Goal: Task Accomplishment & Management: Manage account settings

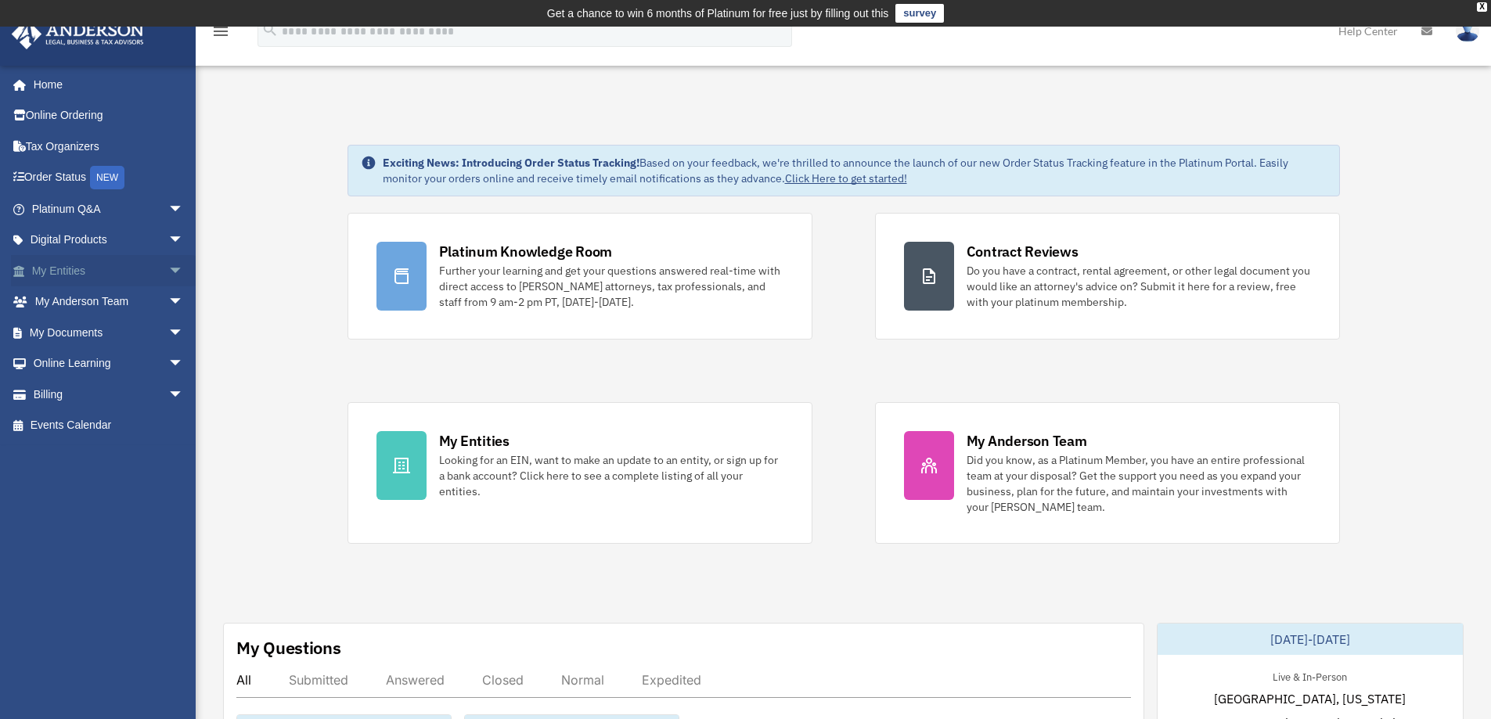
click at [69, 258] on link "My Entities arrow_drop_down" at bounding box center [109, 270] width 197 height 31
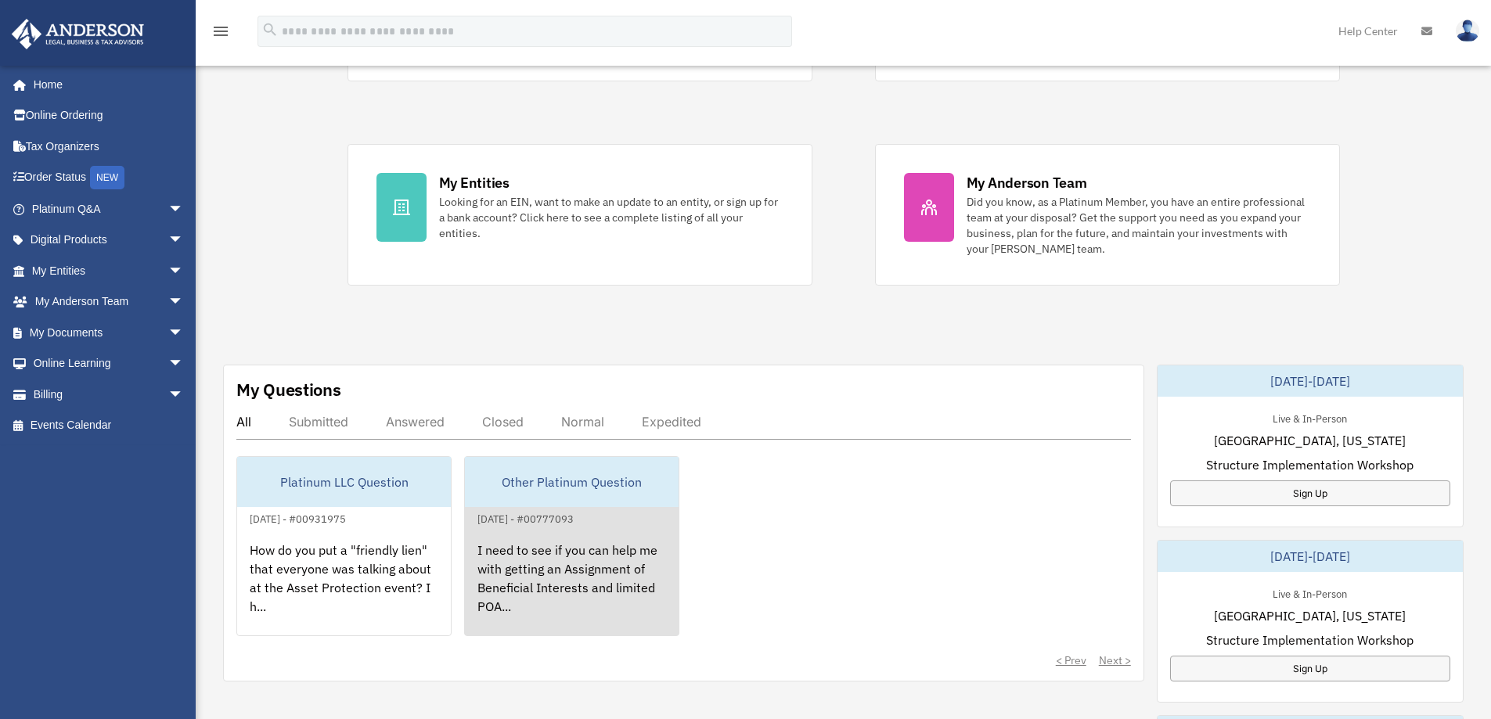
scroll to position [313, 0]
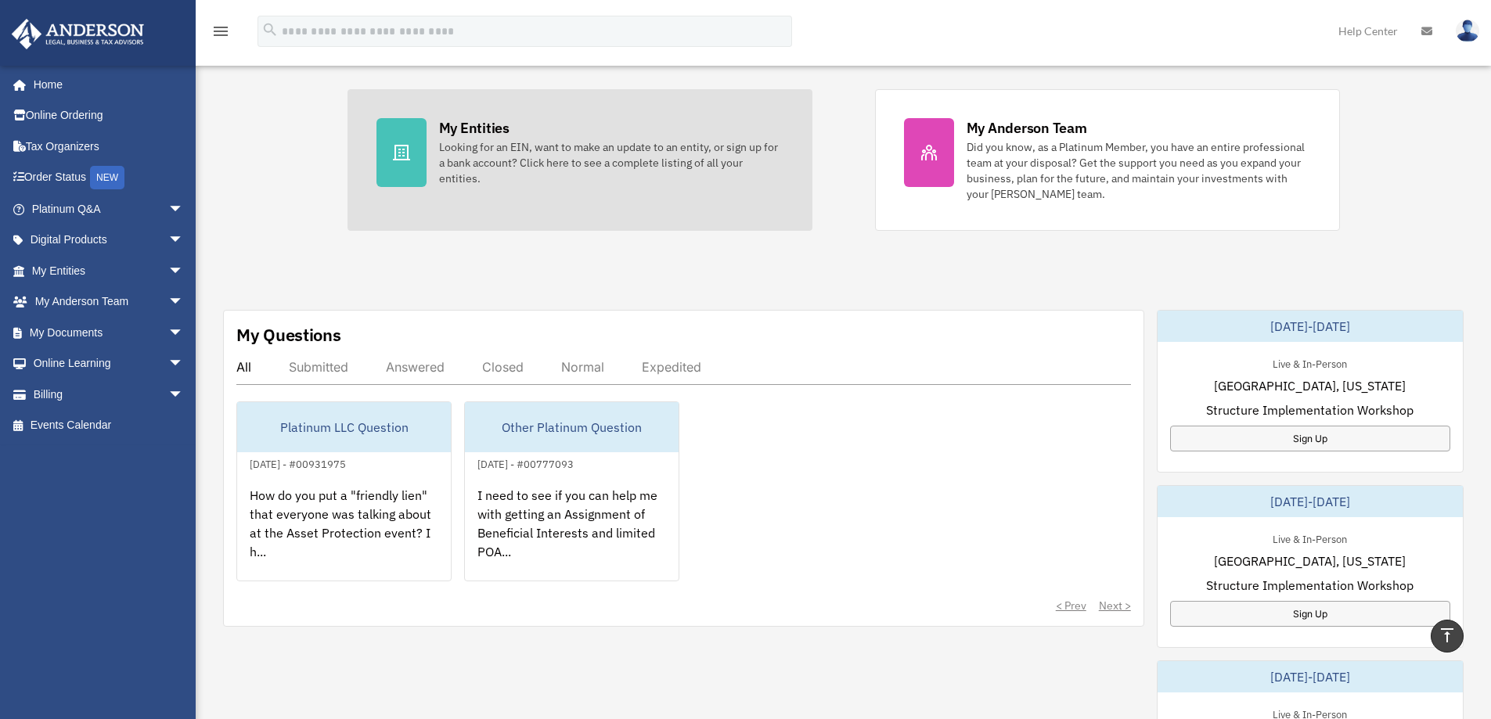
click at [479, 150] on div "Looking for an EIN, want to make an update to an entity, or sign up for a bank …" at bounding box center [611, 162] width 344 height 47
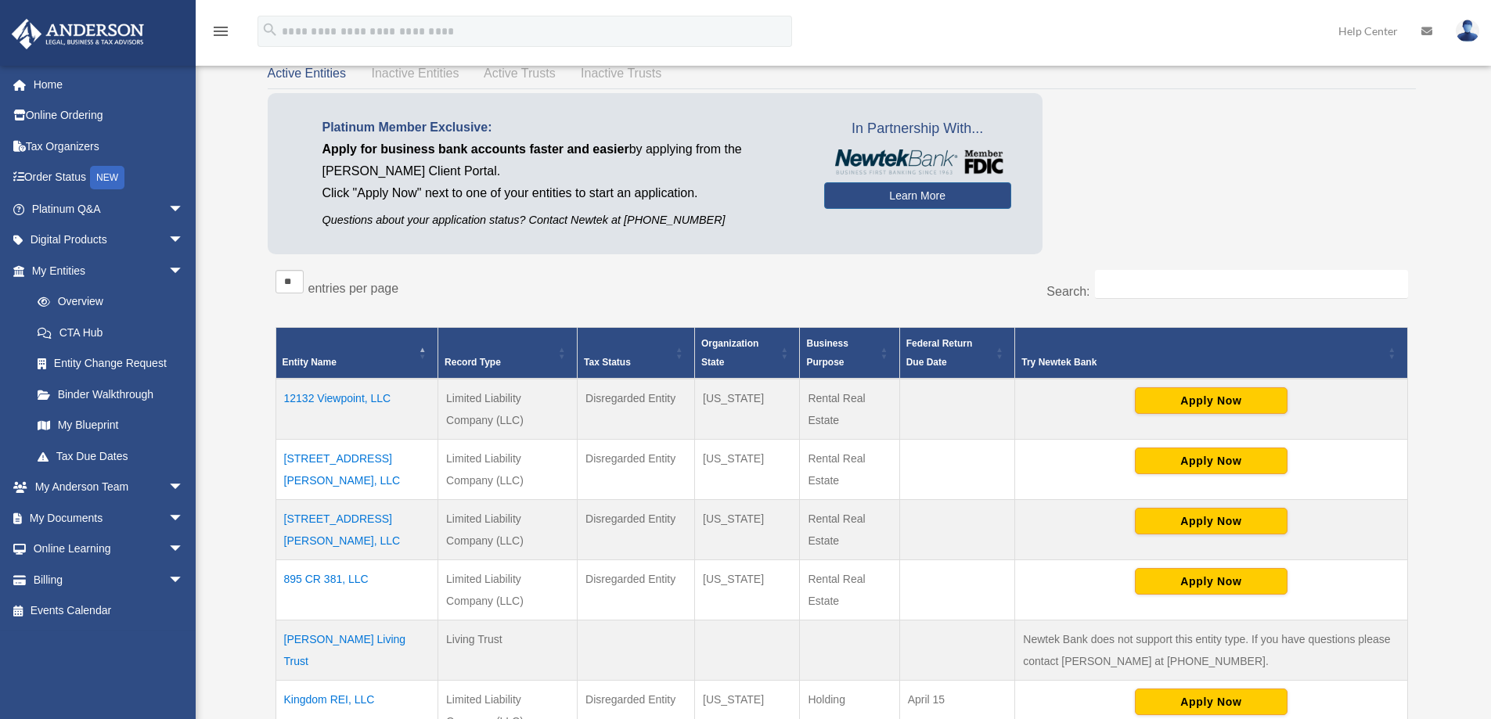
scroll to position [105, 0]
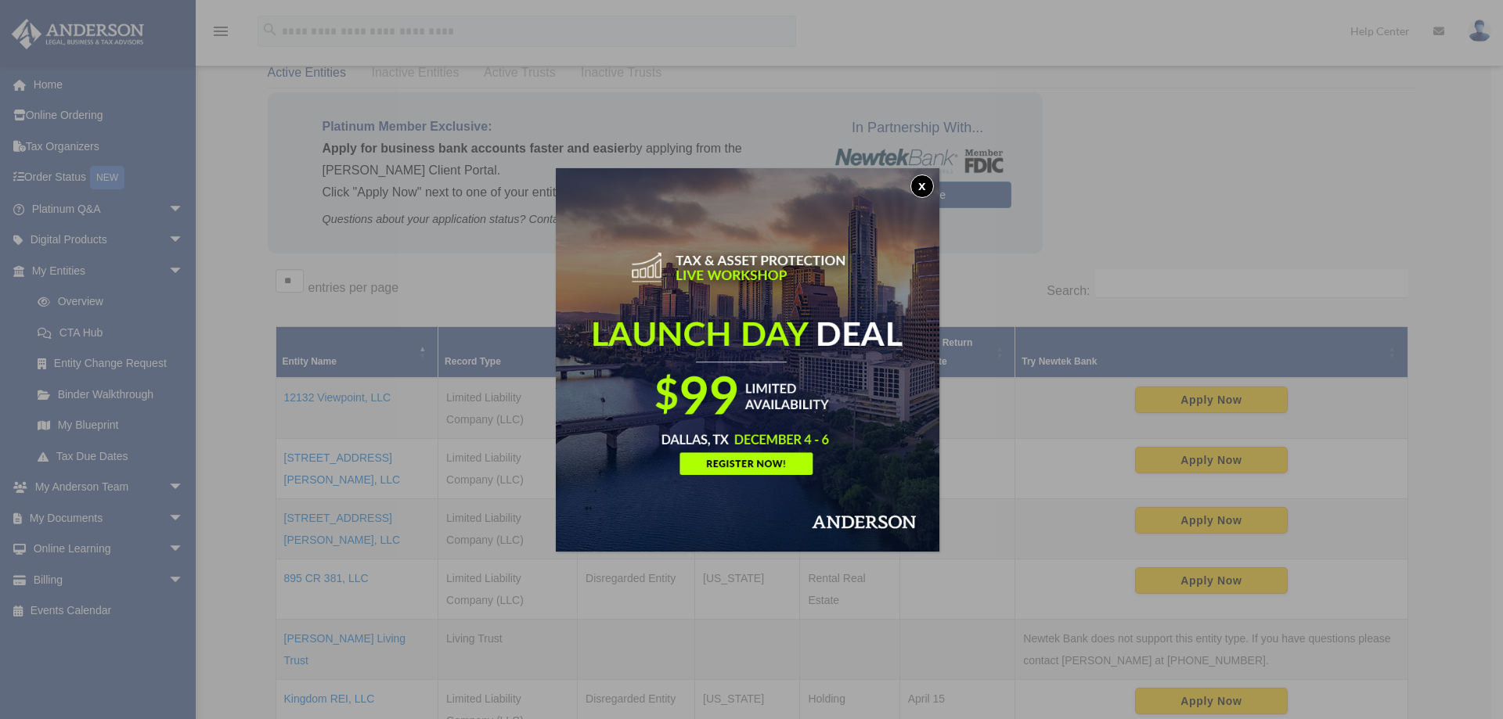
click at [939, 169] on img at bounding box center [748, 360] width 384 height 384
click at [923, 183] on button "x" at bounding box center [922, 186] width 23 height 23
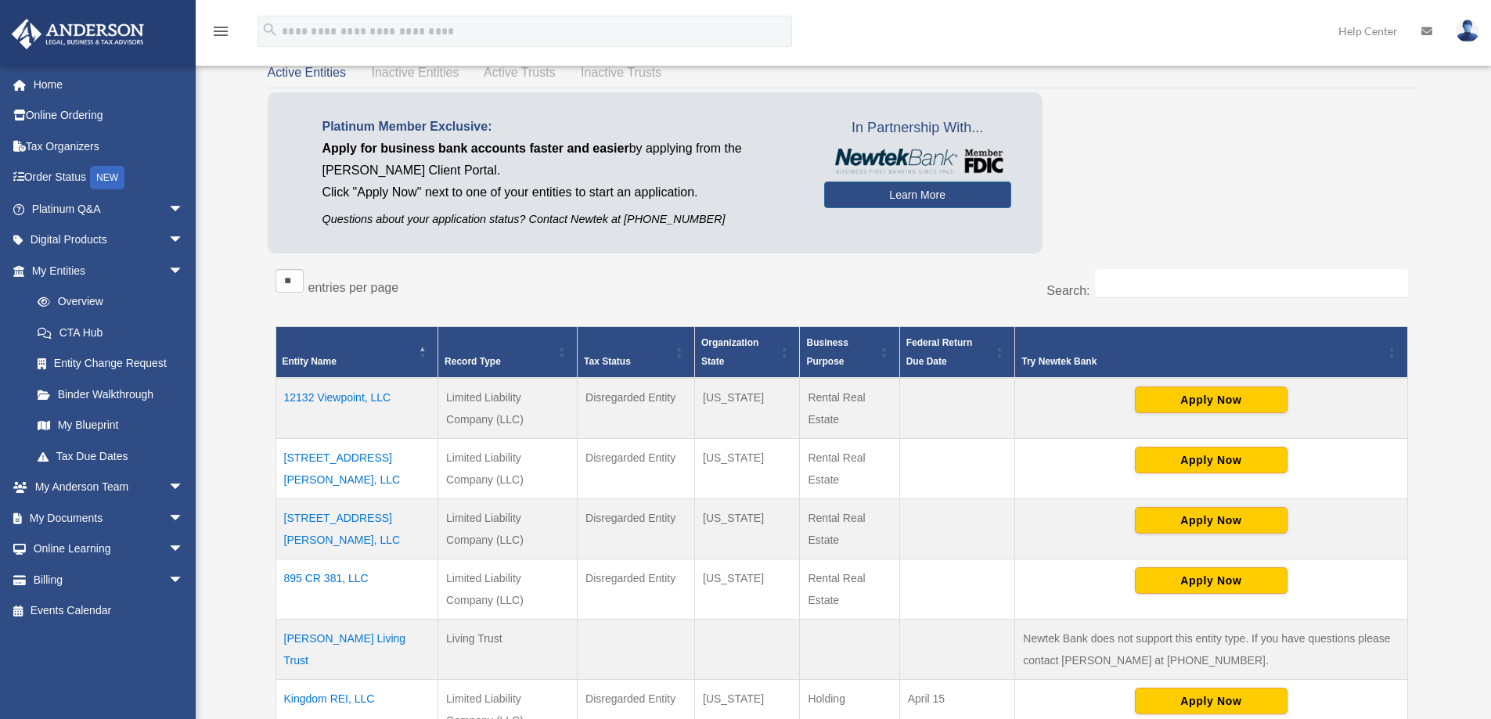
click at [330, 461] on td "1901 Laura Lane, LLC" at bounding box center [357, 469] width 163 height 60
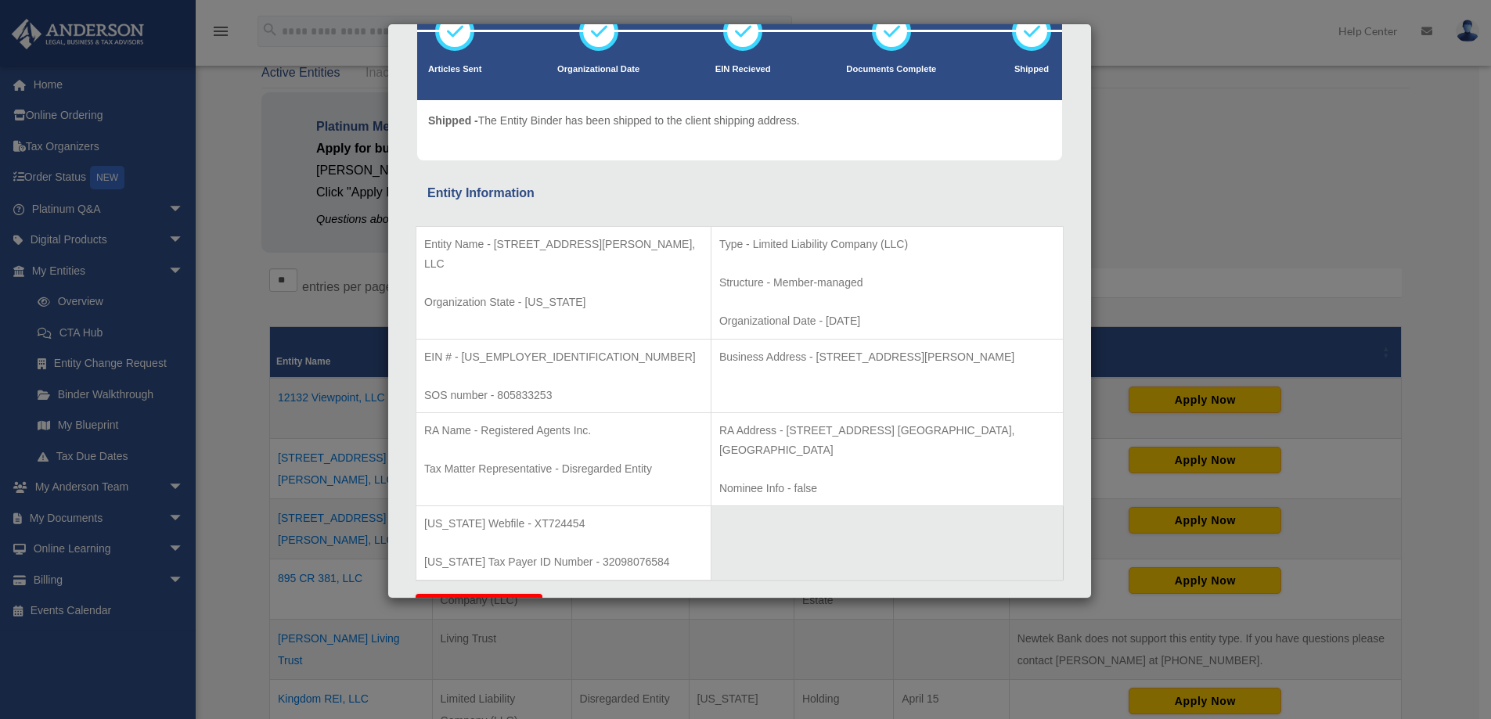
scroll to position [157, 0]
